Goal: Information Seeking & Learning: Learn about a topic

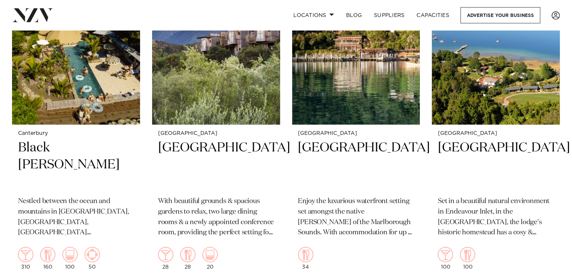
scroll to position [317, 0]
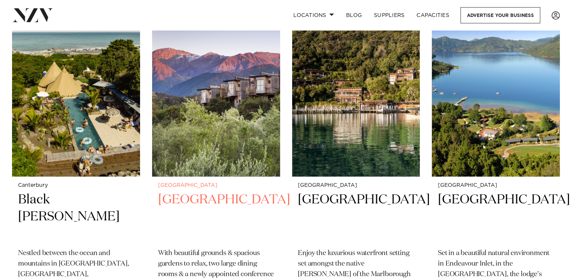
click at [206, 121] on img at bounding box center [216, 91] width 128 height 172
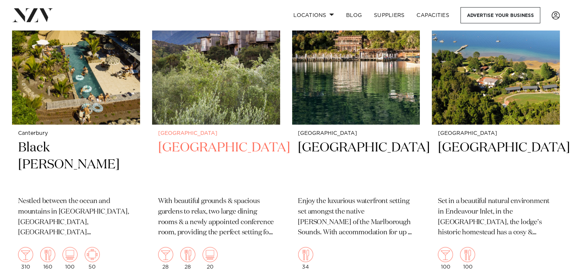
scroll to position [369, 0]
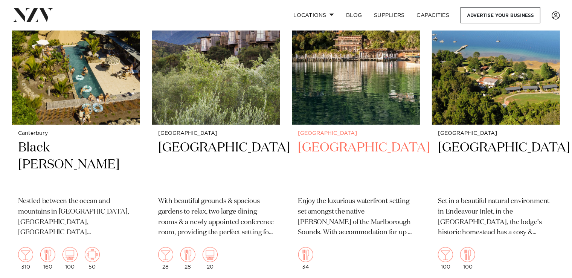
click at [321, 140] on h2 "[GEOGRAPHIC_DATA]" at bounding box center [356, 164] width 116 height 51
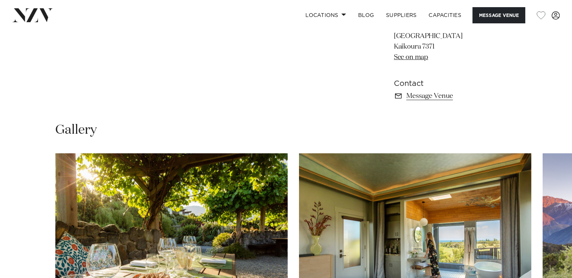
scroll to position [512, 0]
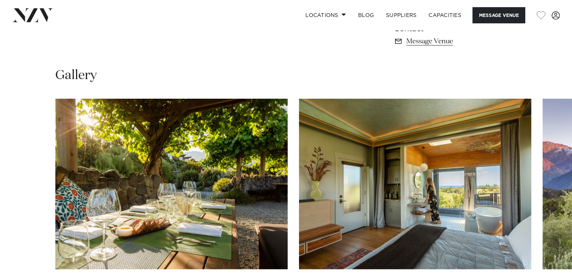
click at [206, 121] on img "1 / 4" at bounding box center [171, 184] width 232 height 171
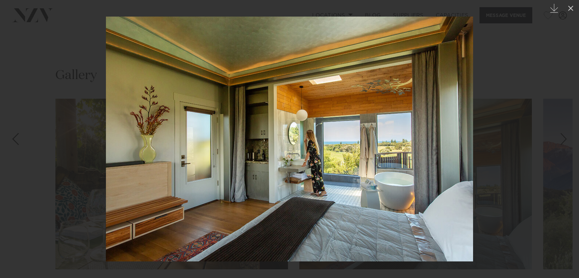
click at [55, 54] on div at bounding box center [289, 139] width 579 height 278
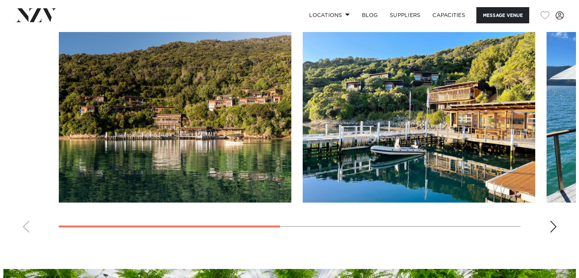
scroll to position [565, 0]
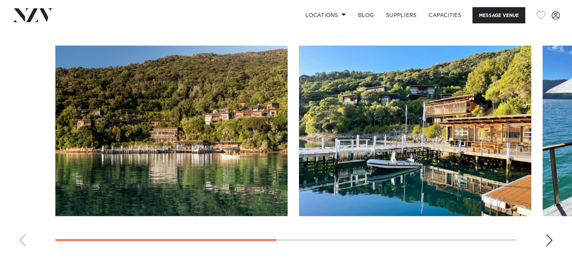
click at [205, 184] on img "1 / 4" at bounding box center [171, 131] width 232 height 171
